Goal: Navigation & Orientation: Find specific page/section

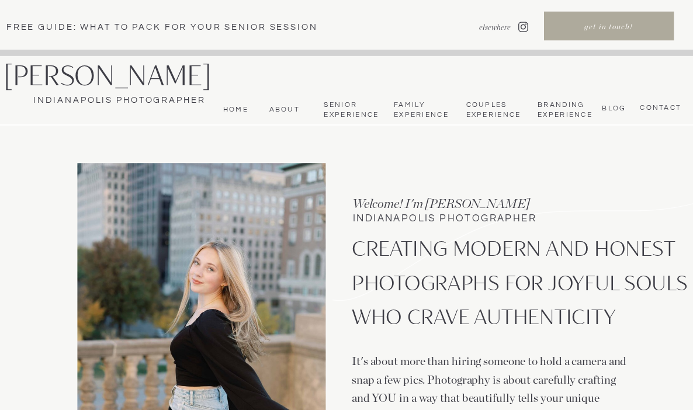
click at [283, 106] on nav "About" at bounding box center [282, 109] width 34 height 9
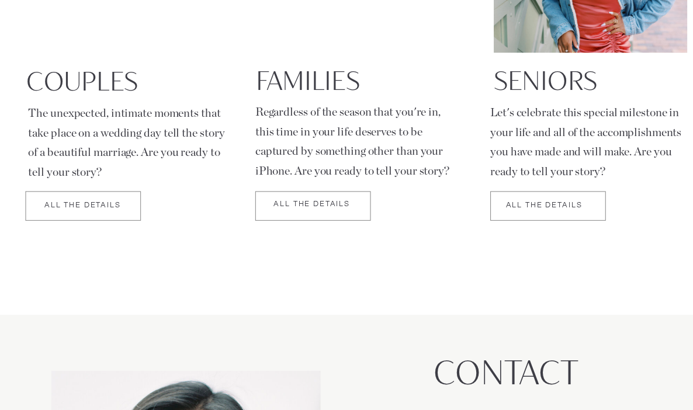
scroll to position [2021, 0]
